Goal: Task Accomplishment & Management: Complete application form

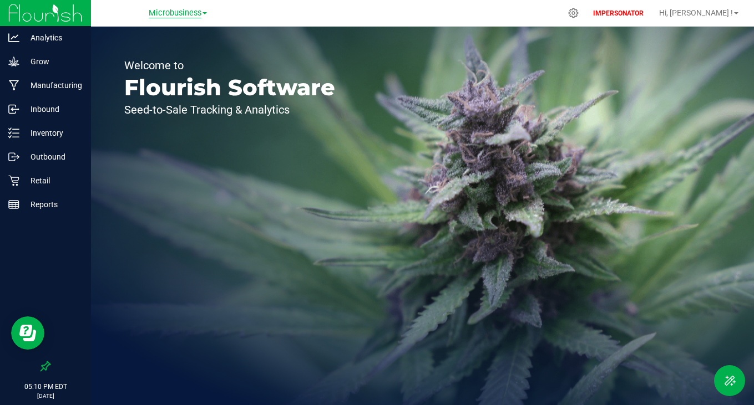
click at [160, 11] on span "Microbusiness" at bounding box center [175, 13] width 53 height 10
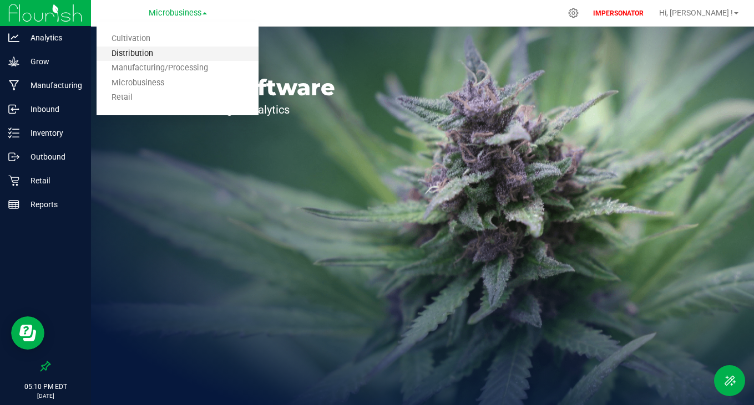
click at [143, 58] on link "Distribution" at bounding box center [178, 54] width 162 height 15
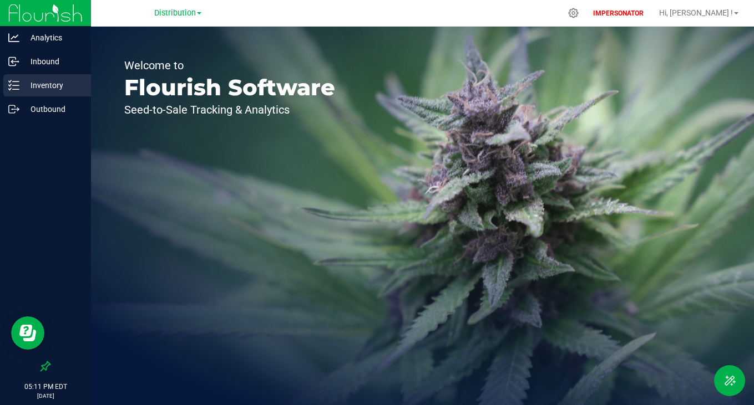
click at [70, 91] on p "Inventory" at bounding box center [52, 85] width 67 height 13
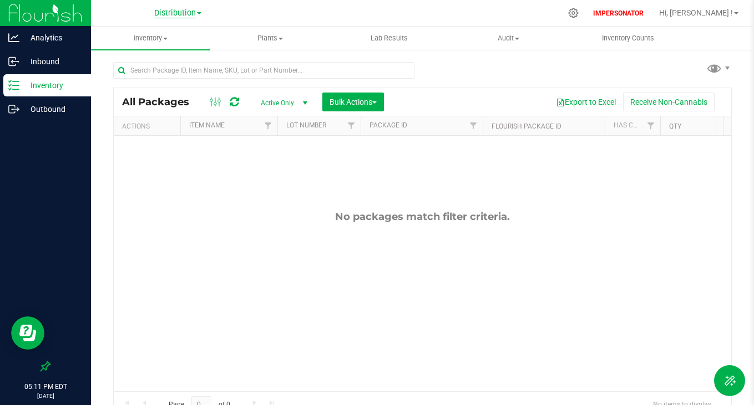
click at [174, 16] on span "Distribution" at bounding box center [175, 13] width 42 height 10
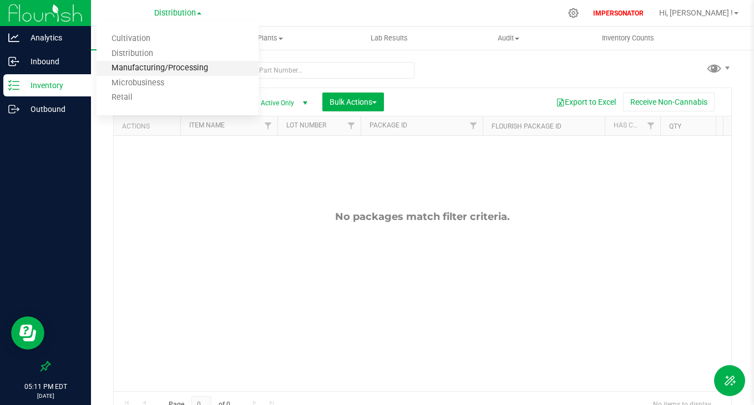
click at [164, 68] on link "Manufacturing/Processing" at bounding box center [178, 68] width 162 height 15
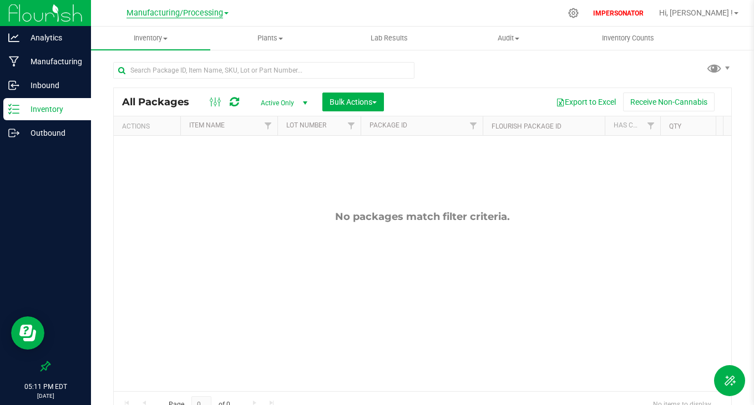
click at [178, 12] on span "Manufacturing/Processing" at bounding box center [174, 13] width 97 height 10
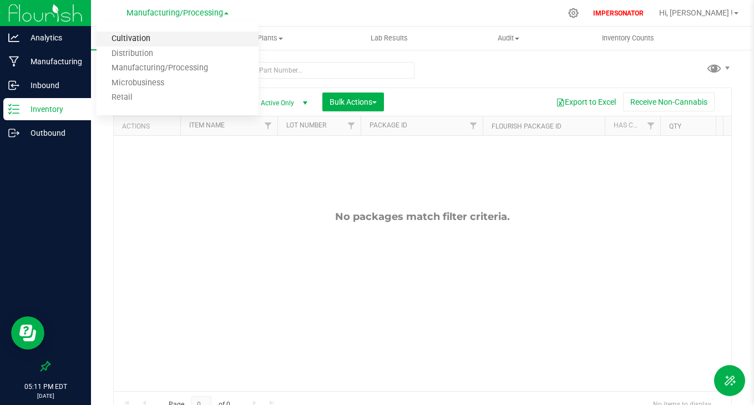
click at [163, 42] on link "Cultivation" at bounding box center [178, 39] width 162 height 15
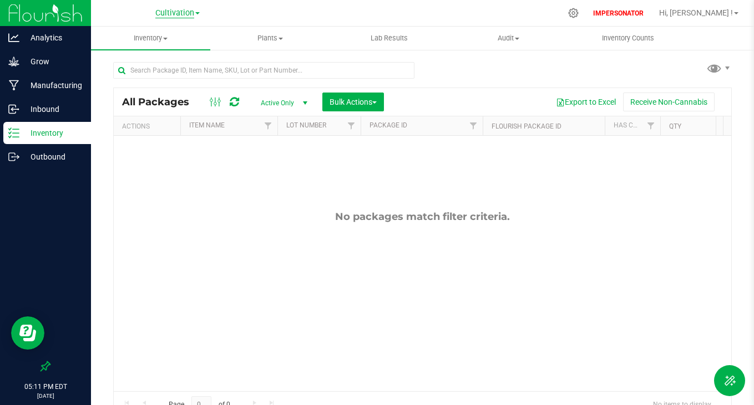
click at [169, 11] on span "Cultivation" at bounding box center [174, 13] width 39 height 10
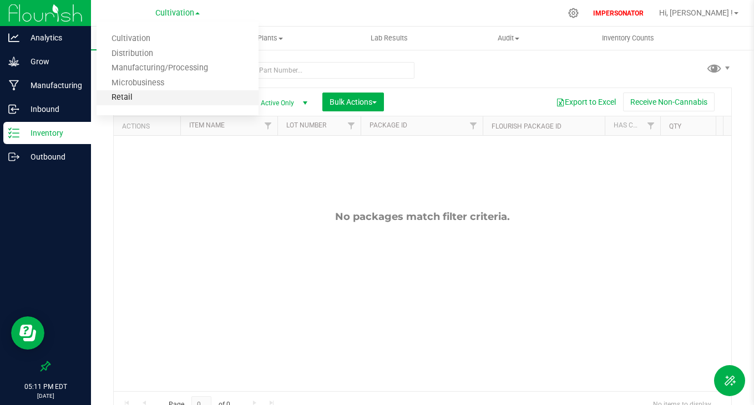
click at [143, 93] on link "Retail" at bounding box center [178, 97] width 162 height 15
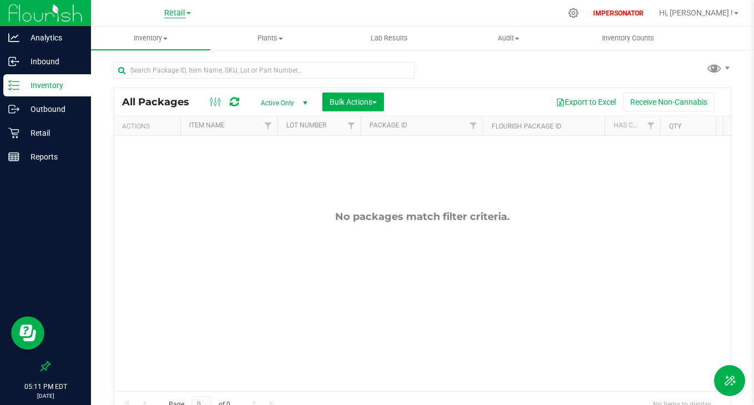
click at [172, 12] on span "Retail" at bounding box center [174, 13] width 21 height 10
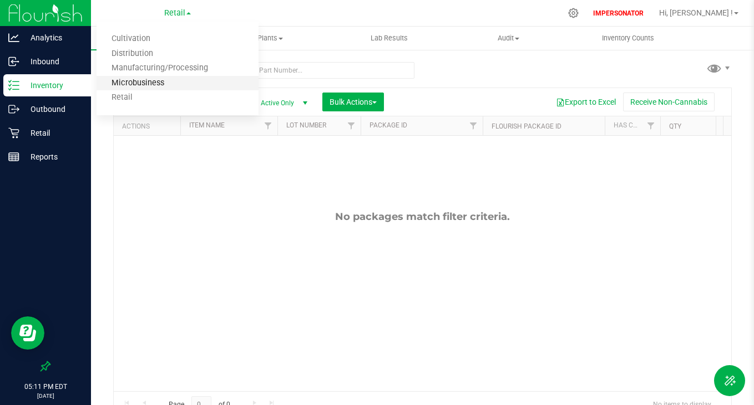
click at [148, 80] on link "Microbusiness" at bounding box center [178, 83] width 162 height 15
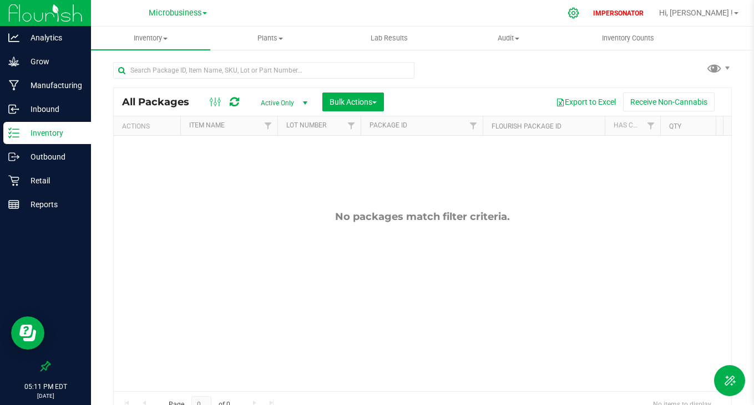
click at [579, 16] on icon at bounding box center [573, 13] width 12 height 12
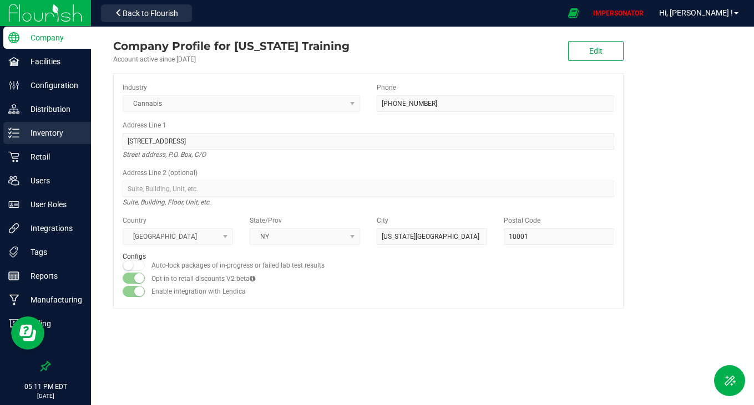
click at [37, 135] on p "Inventory" at bounding box center [52, 132] width 67 height 13
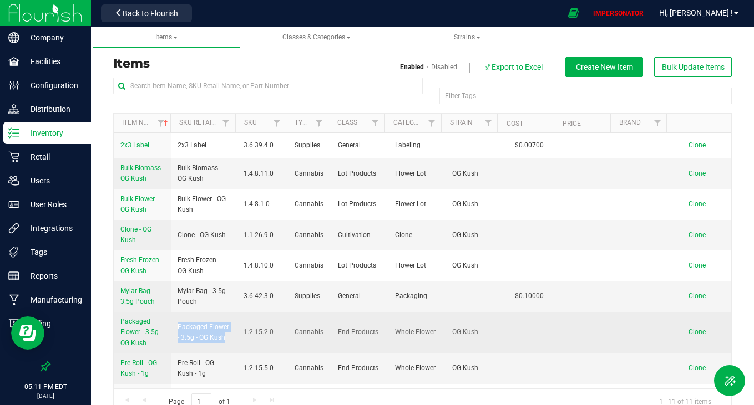
drag, startPoint x: 176, startPoint y: 322, endPoint x: 212, endPoint y: 342, distance: 41.7
click at [212, 342] on span "Packaged Flower - 3.5g - OG Kush" at bounding box center [203, 332] width 53 height 21
copy span "Packaged Flower - 3.5g - OG Kush"
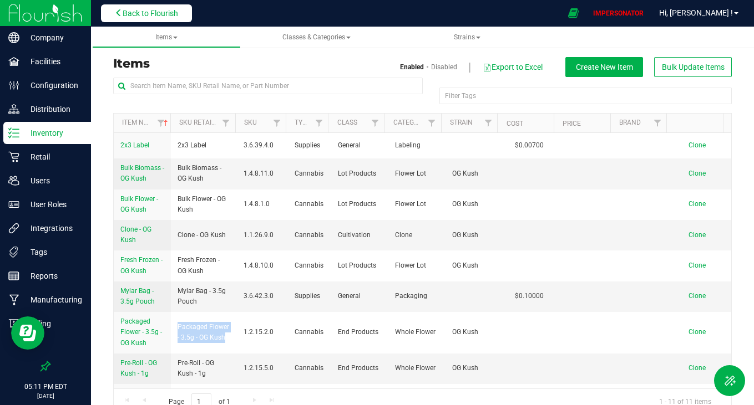
click at [166, 21] on button "Back to Flourish" at bounding box center [146, 13] width 91 height 18
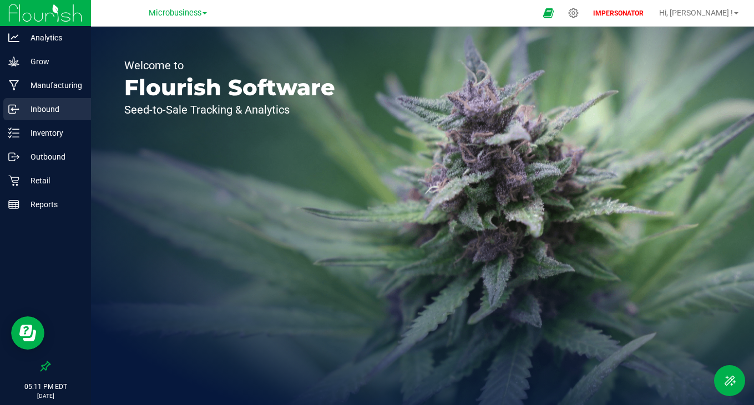
click at [47, 111] on p "Inbound" at bounding box center [52, 109] width 67 height 13
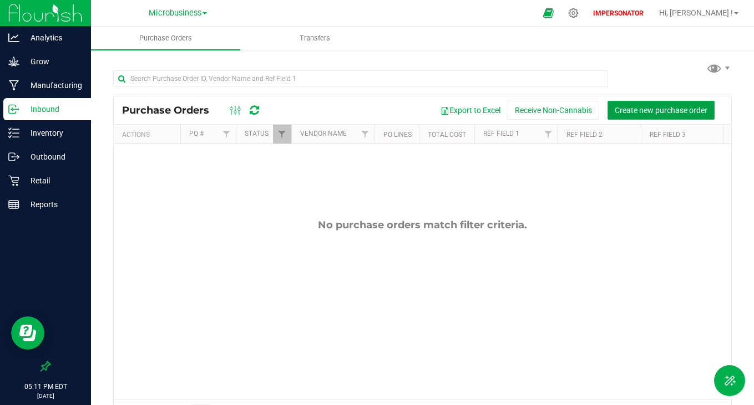
click at [667, 109] on span "Create new purchase order" at bounding box center [661, 110] width 93 height 9
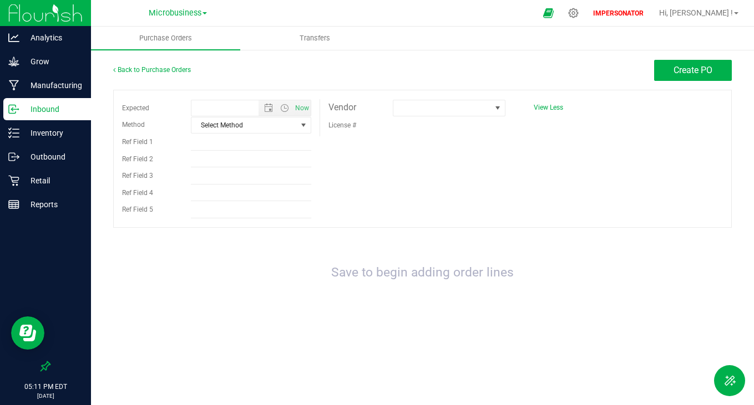
type input "9/22/2025 5:11 PM"
click at [454, 113] on span at bounding box center [442, 108] width 98 height 16
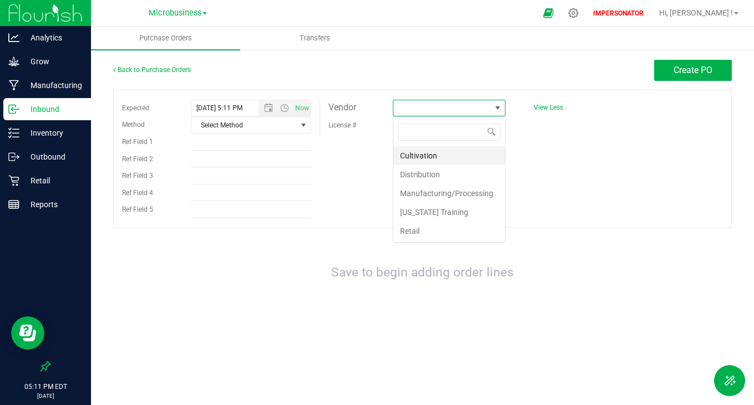
scroll to position [17, 113]
click at [442, 154] on li "Cultivation" at bounding box center [448, 155] width 111 height 19
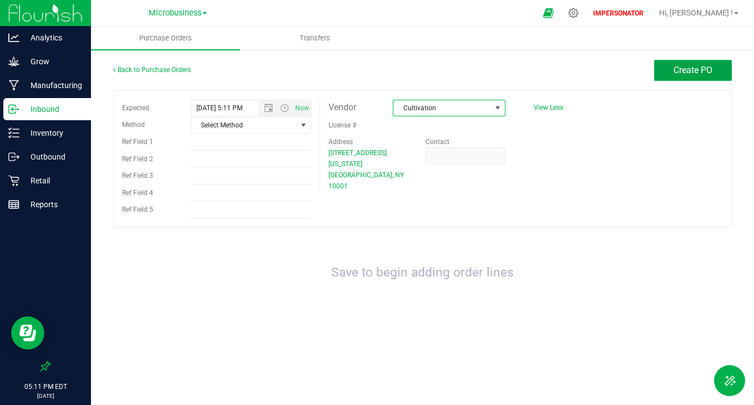
click at [699, 63] on button "Create PO" at bounding box center [693, 70] width 78 height 21
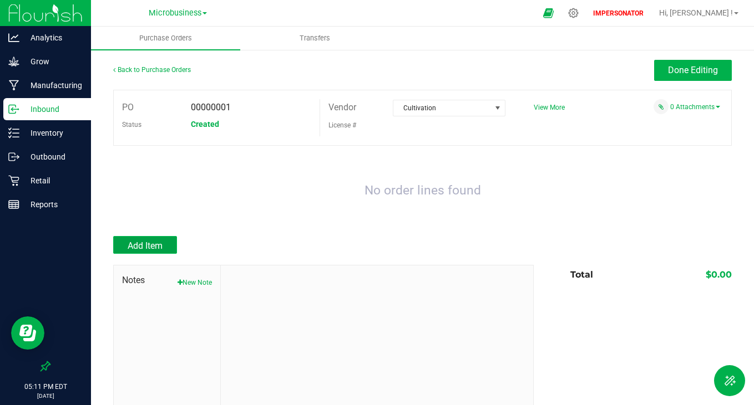
click at [125, 242] on button "Add Item" at bounding box center [145, 245] width 64 height 18
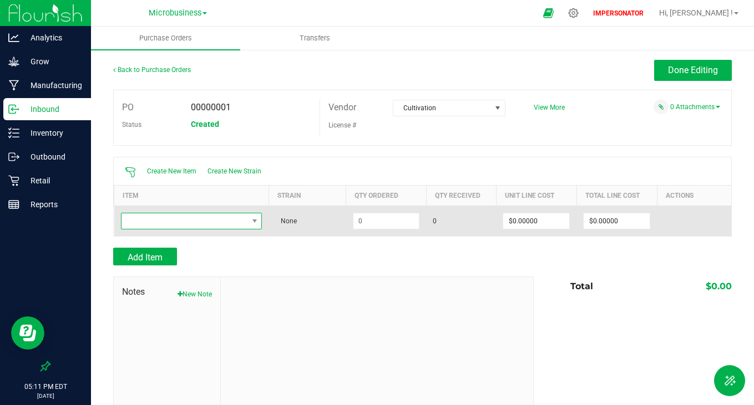
click at [203, 218] on span "NO DATA FOUND" at bounding box center [184, 222] width 126 height 16
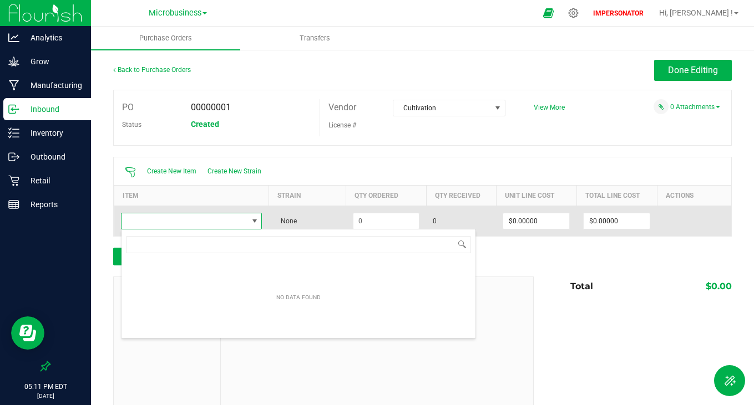
scroll to position [17, 137]
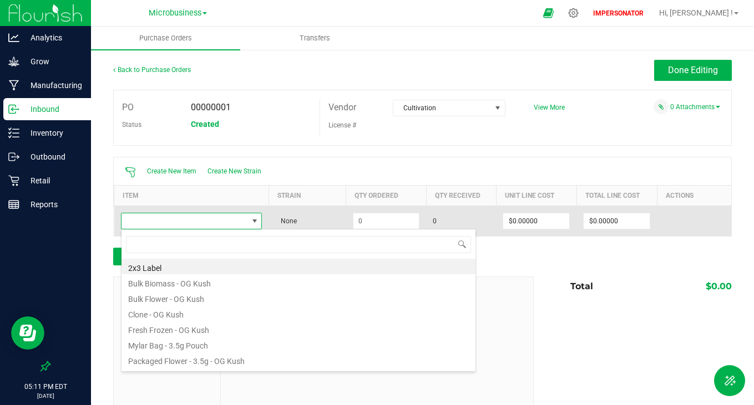
type input "Packaged Flower - 3.5g - OG Kush"
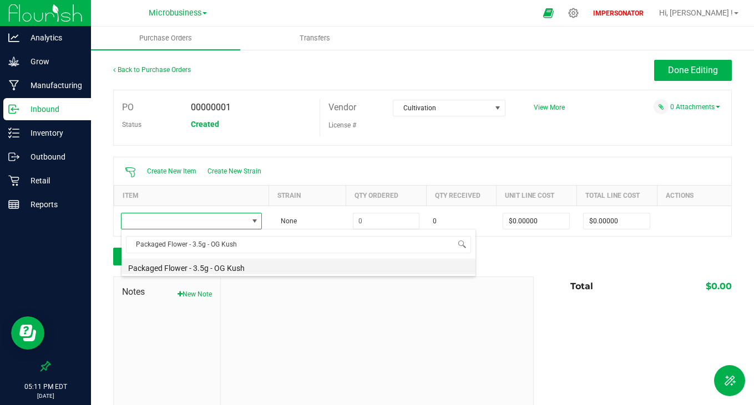
click at [181, 267] on li "Packaged Flower - 3.5g - OG Kush" at bounding box center [298, 267] width 354 height 16
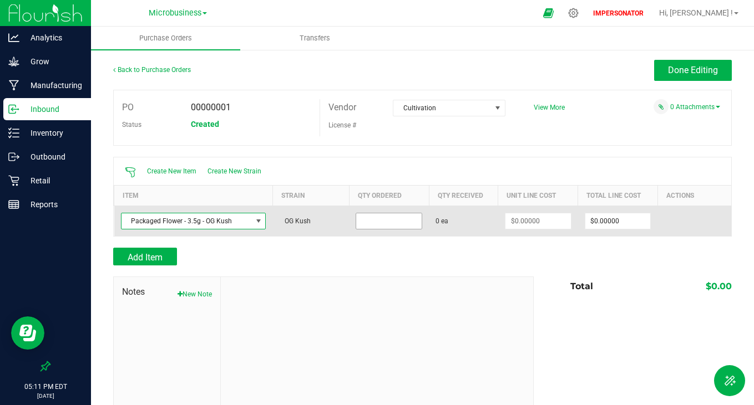
click at [383, 222] on input at bounding box center [388, 222] width 65 height 16
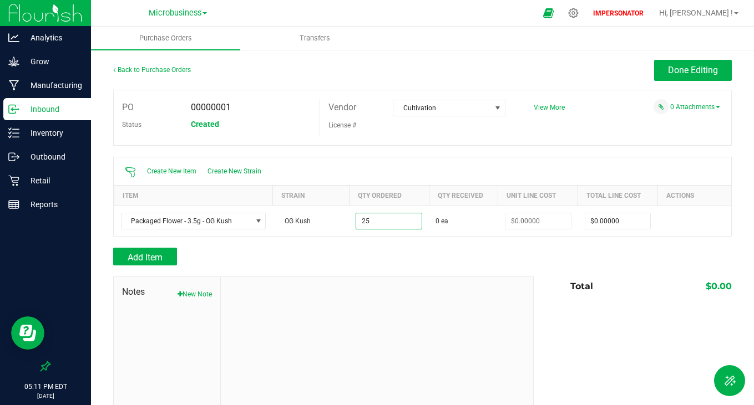
type input "25 ea"
click at [360, 285] on div at bounding box center [377, 351] width 312 height 149
type input "$0.00000"
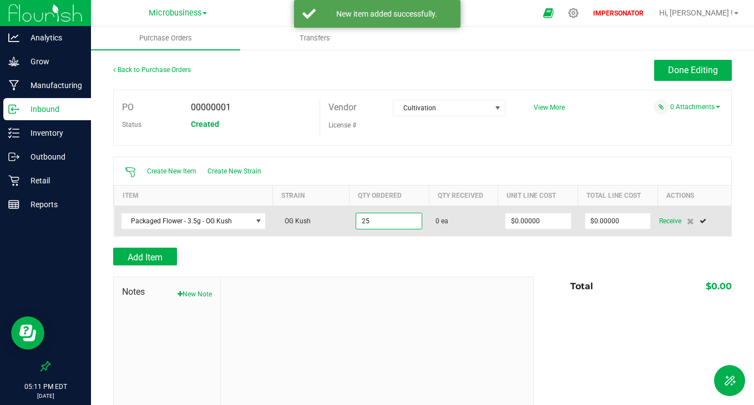
drag, startPoint x: 374, startPoint y: 224, endPoint x: 328, endPoint y: 220, distance: 46.2
click at [328, 220] on purchase-order-line-row "Packaged Flower - 3.5g - OG Kush OG Kush 25 0 ea $0.00000 $0.00000 Receive" at bounding box center [422, 221] width 617 height 31
drag, startPoint x: 370, startPoint y: 221, endPoint x: 348, endPoint y: 221, distance: 22.2
click at [349, 221] on td "25" at bounding box center [389, 221] width 80 height 31
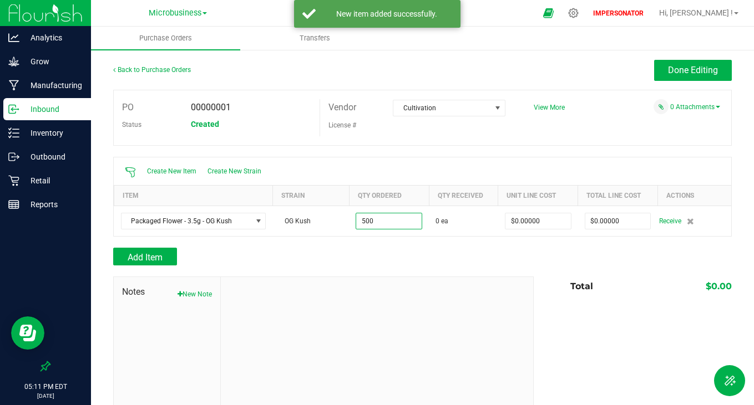
type input "500 ea"
click at [363, 268] on div at bounding box center [422, 271] width 618 height 11
click at [151, 263] on button "Add Item" at bounding box center [145, 257] width 64 height 18
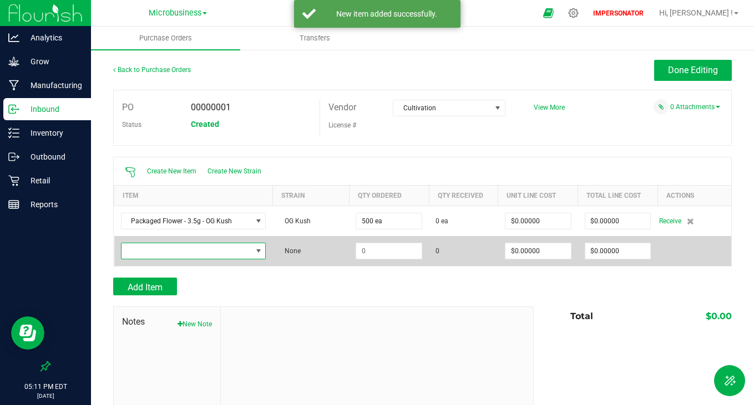
click at [216, 255] on span "NO DATA FOUND" at bounding box center [186, 251] width 130 height 16
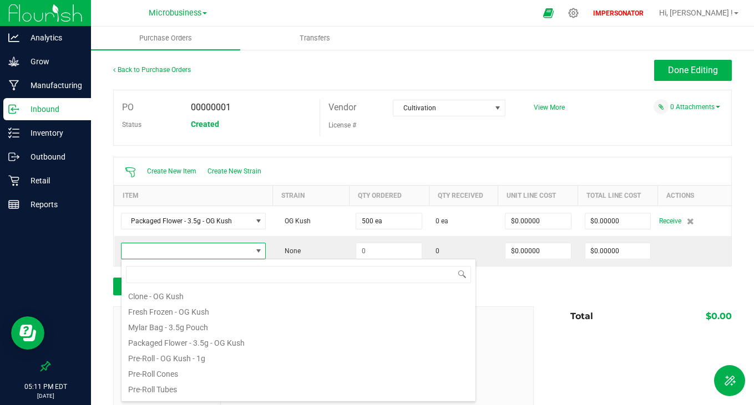
scroll to position [60, 0]
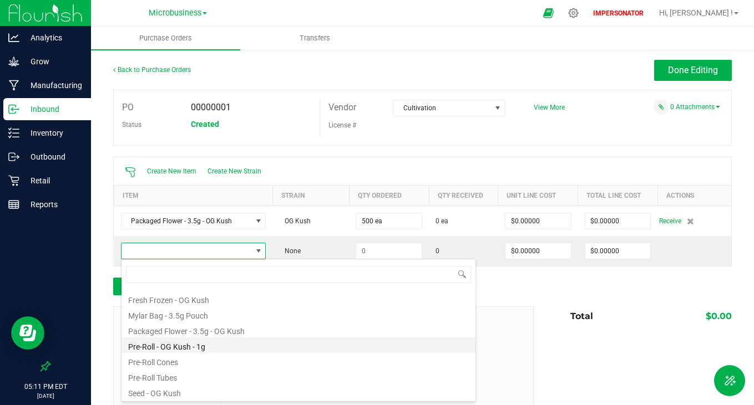
click at [211, 347] on li "Pre-Roll - OG Kush - 1g" at bounding box center [298, 346] width 354 height 16
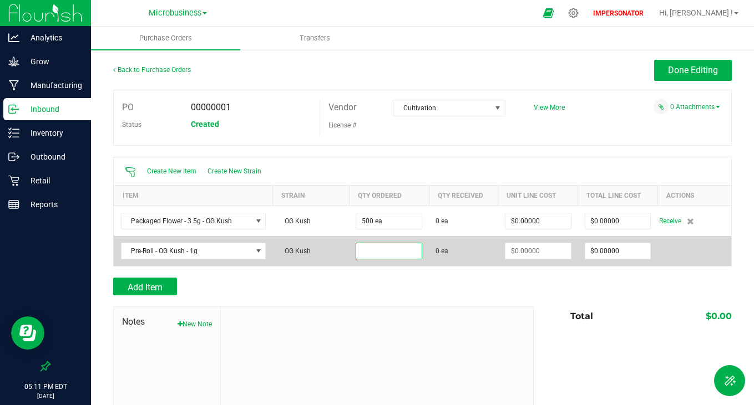
click at [386, 254] on input at bounding box center [388, 251] width 65 height 16
type input "1"
type input "3"
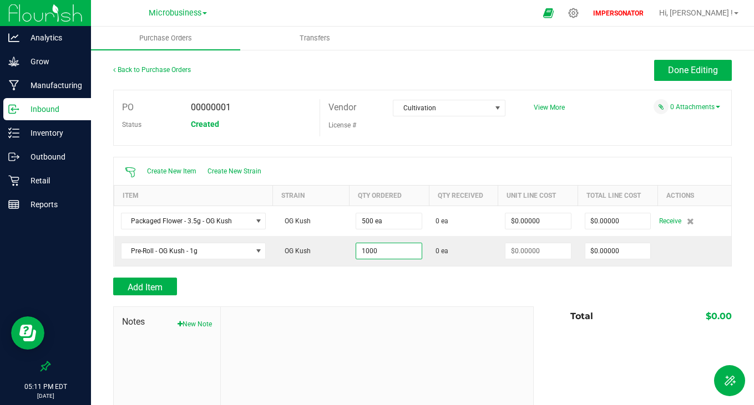
type input "1000 ea"
click at [342, 287] on div "Add Item" at bounding box center [319, 287] width 412 height 18
type input "$0.00000"
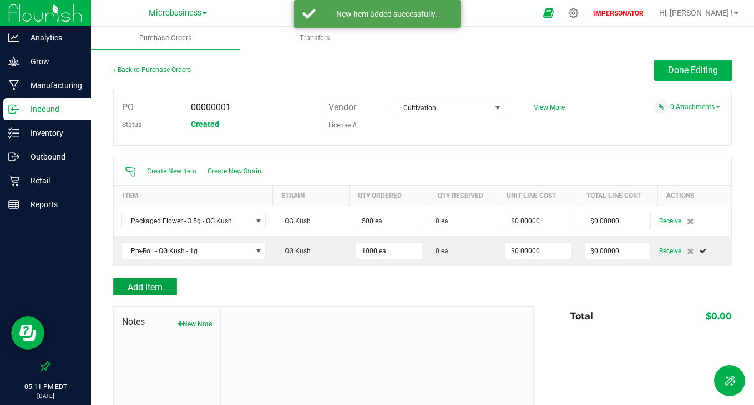
click at [145, 286] on span "Add Item" at bounding box center [145, 287] width 35 height 11
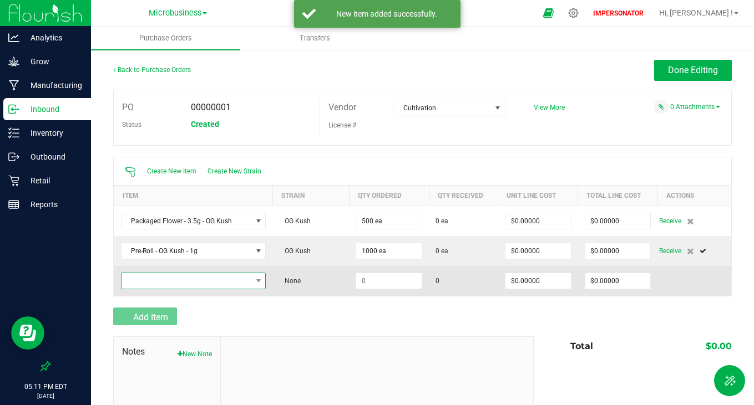
click at [207, 277] on span "NO DATA FOUND" at bounding box center [186, 281] width 130 height 16
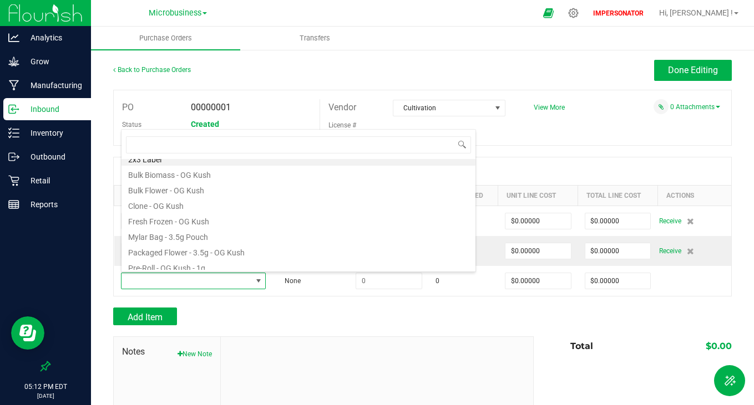
scroll to position [0, 0]
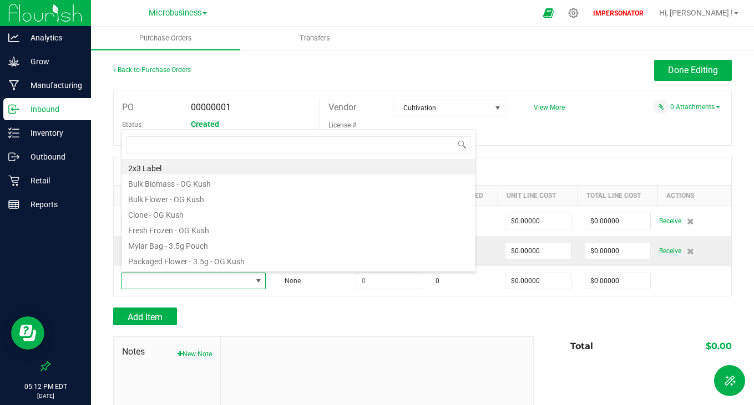
click at [368, 347] on div at bounding box center [377, 411] width 312 height 149
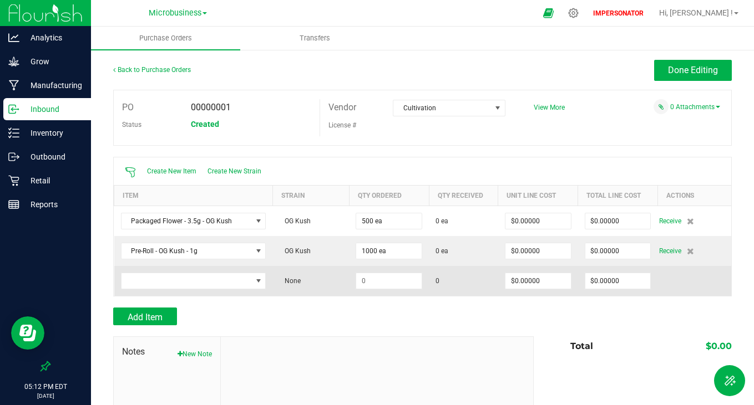
click at [692, 295] on td at bounding box center [694, 281] width 74 height 30
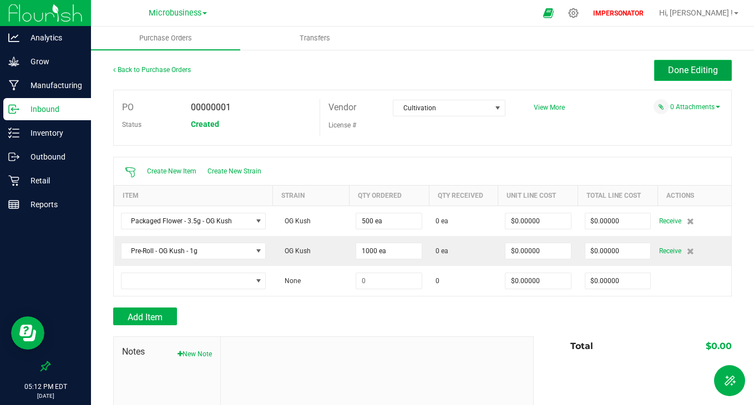
click at [696, 70] on span "Done Editing" at bounding box center [693, 70] width 50 height 11
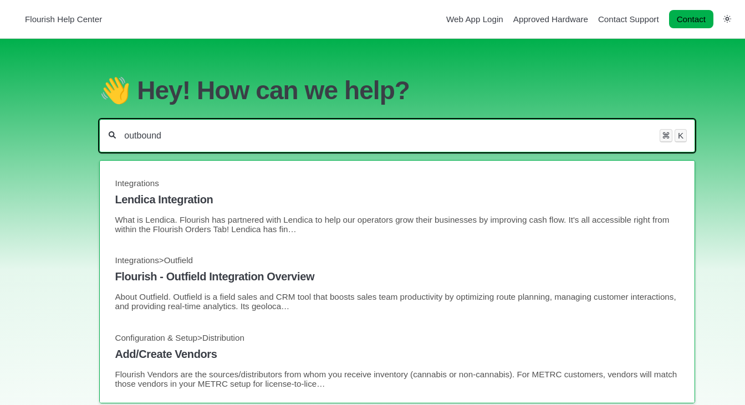
scroll to position [927, 0]
drag, startPoint x: 175, startPoint y: 140, endPoint x: 83, endPoint y: 139, distance: 92.1
click at [83, 139] on section "👋 Hey! How can we help? outbound ⌘ K METRC METRC - Create a Transfer Template S…" at bounding box center [372, 270] width 745 height 462
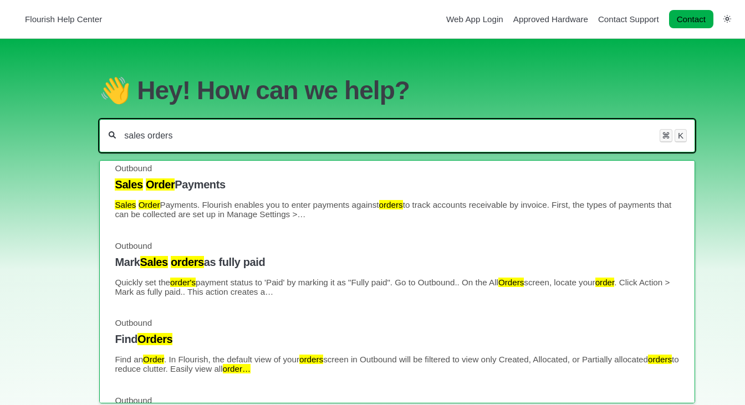
scroll to position [0, 0]
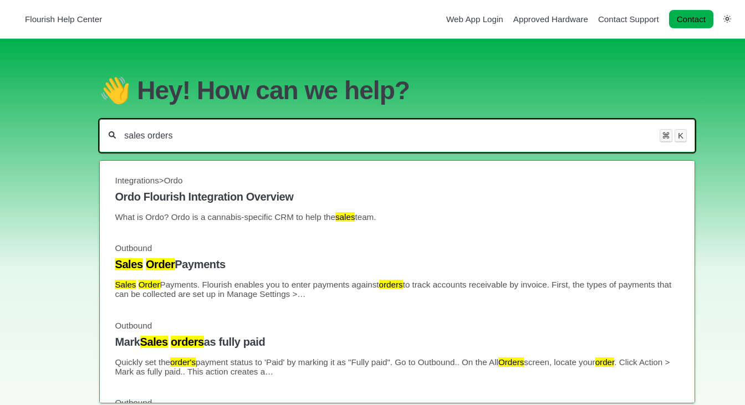
drag, startPoint x: 182, startPoint y: 140, endPoint x: 46, endPoint y: 137, distance: 136.5
click at [46, 137] on section "👋 Hey! How can we help? sales orders ⌘ K Integrations > Ordo Ordo Flourish Inte…" at bounding box center [372, 270] width 745 height 462
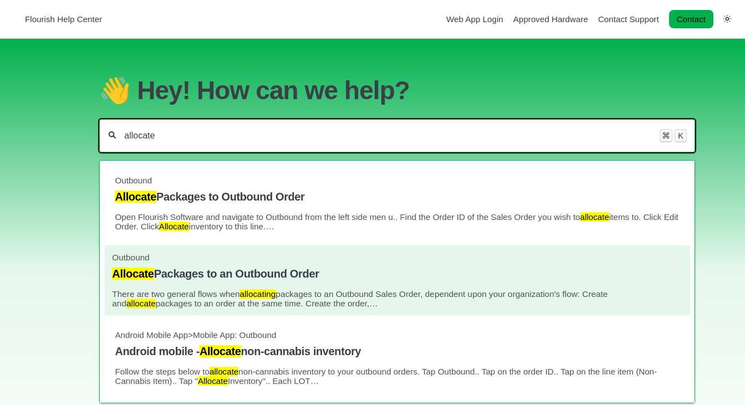
type input "allocate"
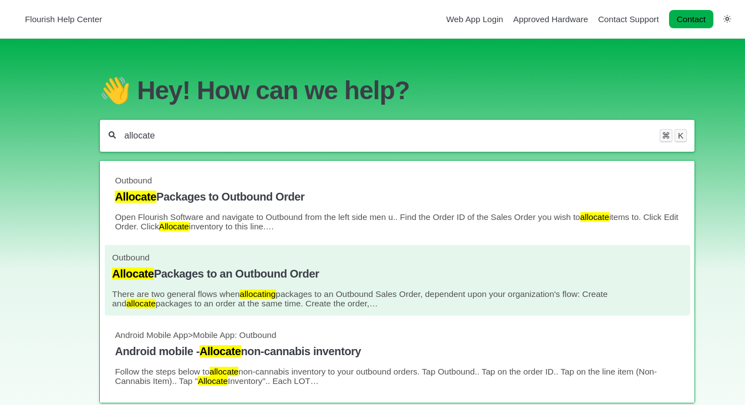
click at [286, 281] on h4 "Allocate Packages to an Outbound Order" at bounding box center [397, 274] width 571 height 13
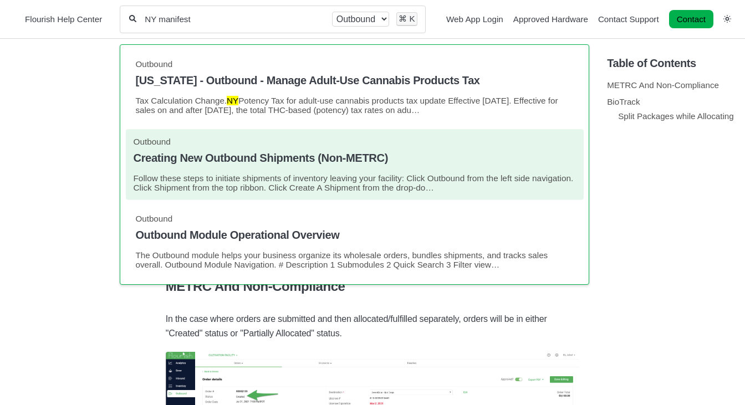
type input "NY manifest"
click at [275, 158] on h4 "Creating New Outbound Shipments (Non-METRC)" at bounding box center [354, 158] width 443 height 13
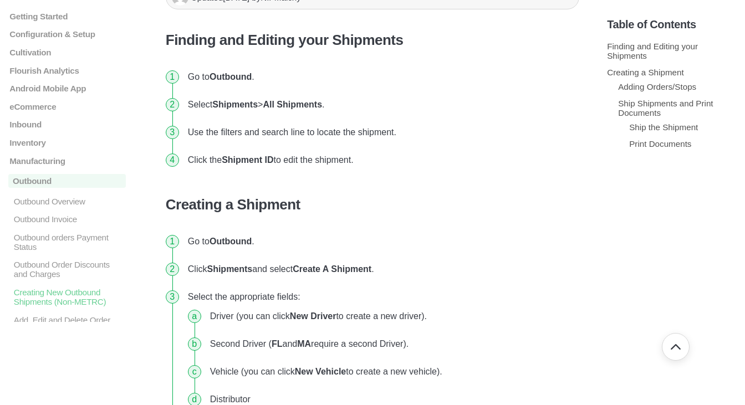
scroll to position [174, 0]
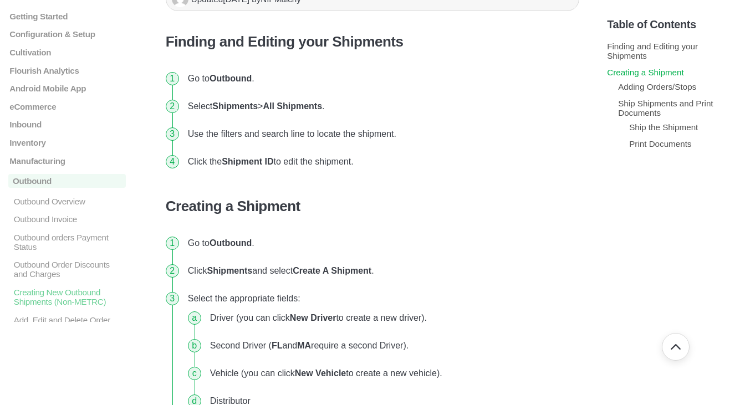
click at [654, 74] on link "Creating a Shipment" at bounding box center [645, 72] width 77 height 9
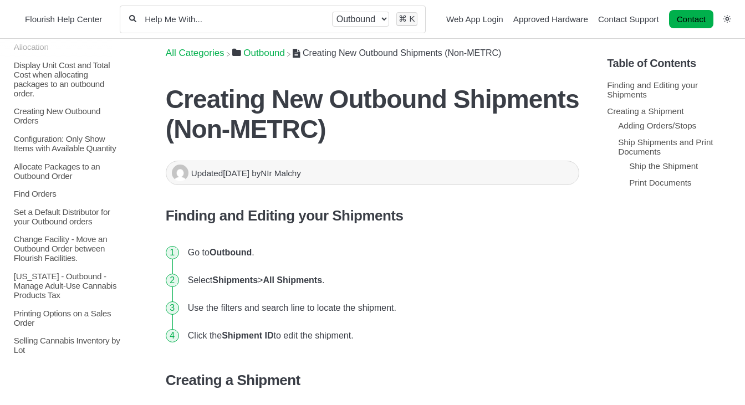
scroll to position [497, 0]
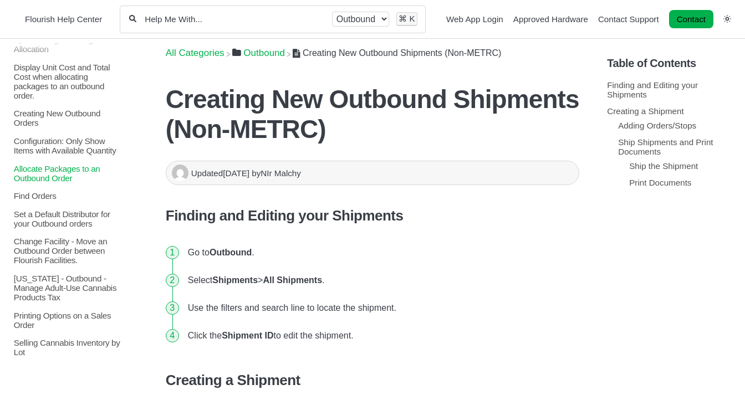
click at [24, 182] on p "Allocate Packages to an Outbound Order" at bounding box center [69, 173] width 113 height 19
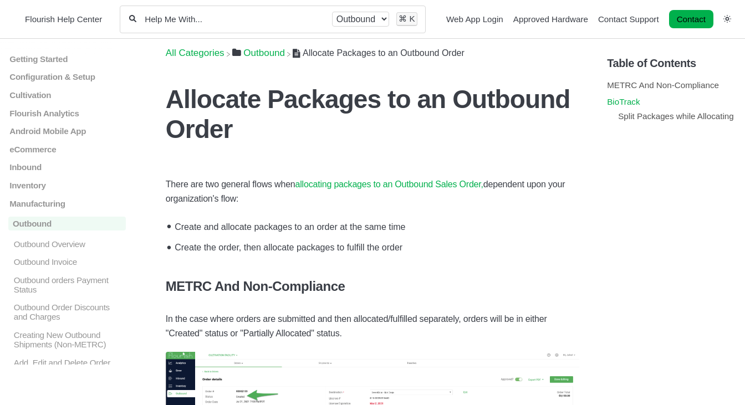
click at [631, 105] on link "BioTrack" at bounding box center [623, 101] width 33 height 9
